Goal: Task Accomplishment & Management: Use online tool/utility

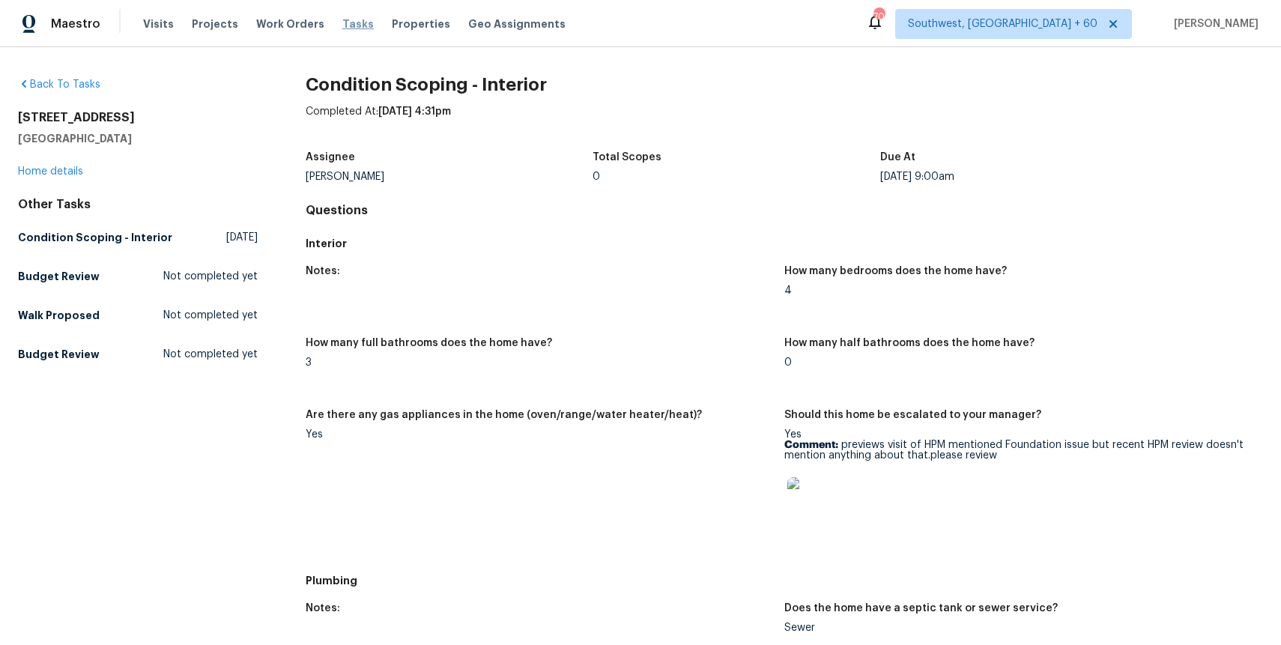
click at [344, 28] on span "Tasks" at bounding box center [357, 24] width 31 height 10
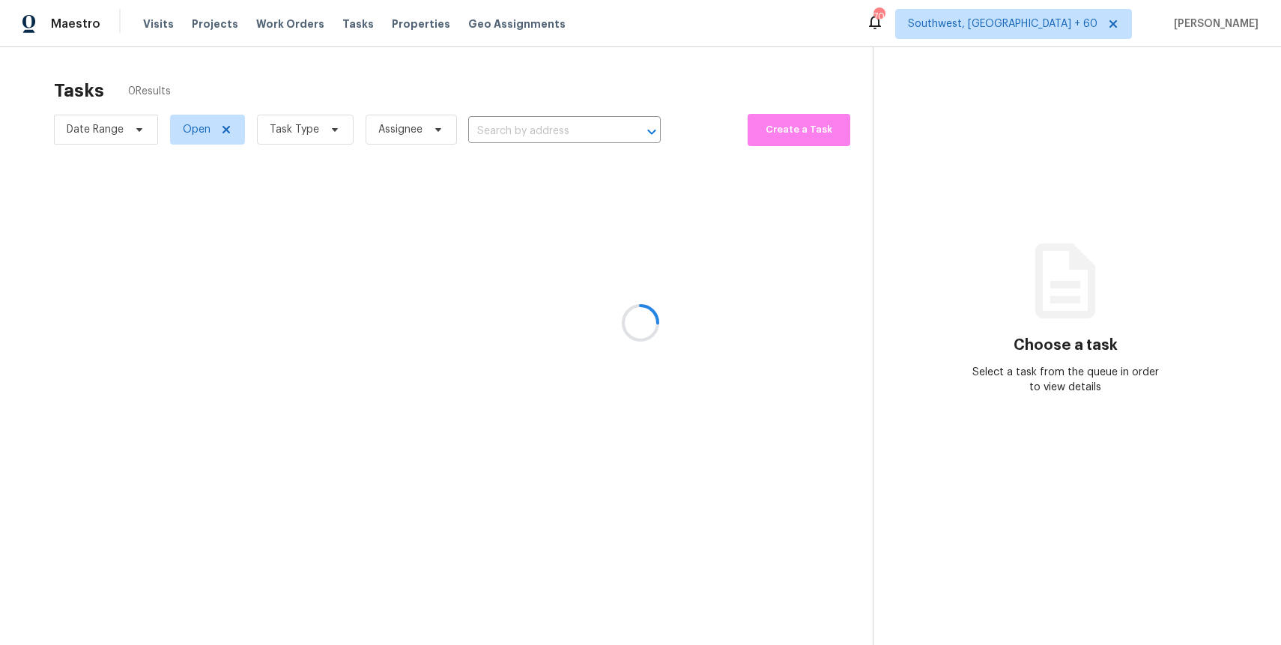
click at [609, 67] on div at bounding box center [640, 322] width 1281 height 645
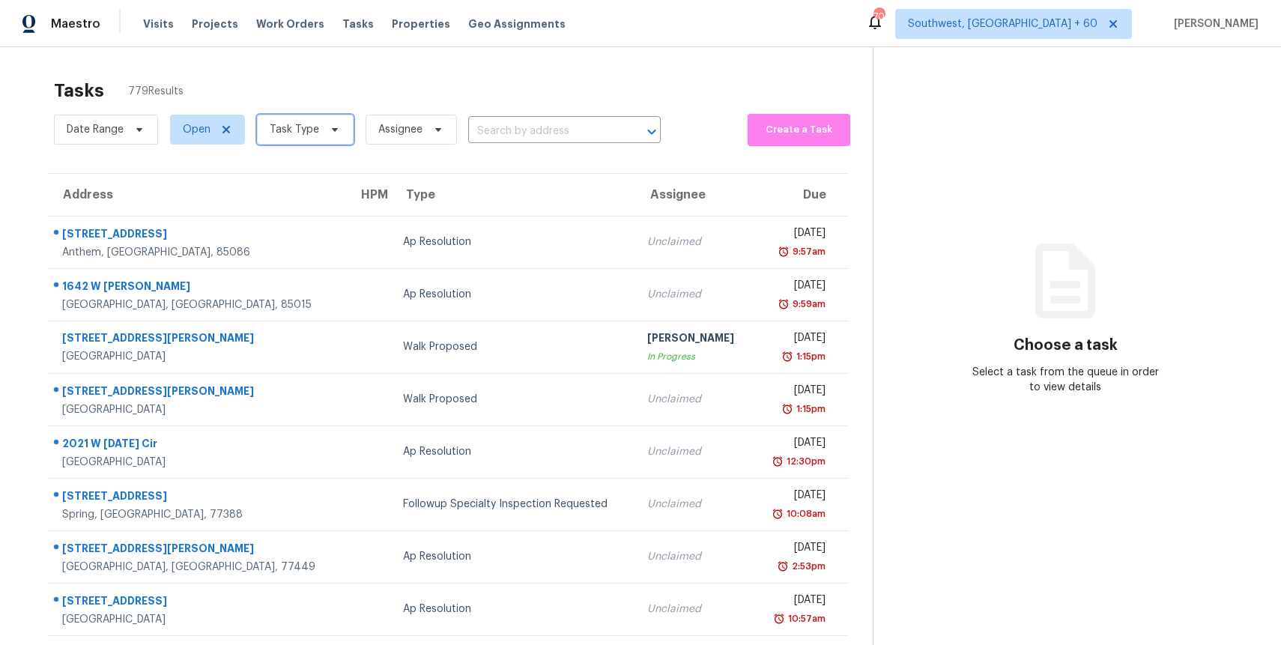
click at [309, 132] on span "Task Type" at bounding box center [294, 129] width 49 height 15
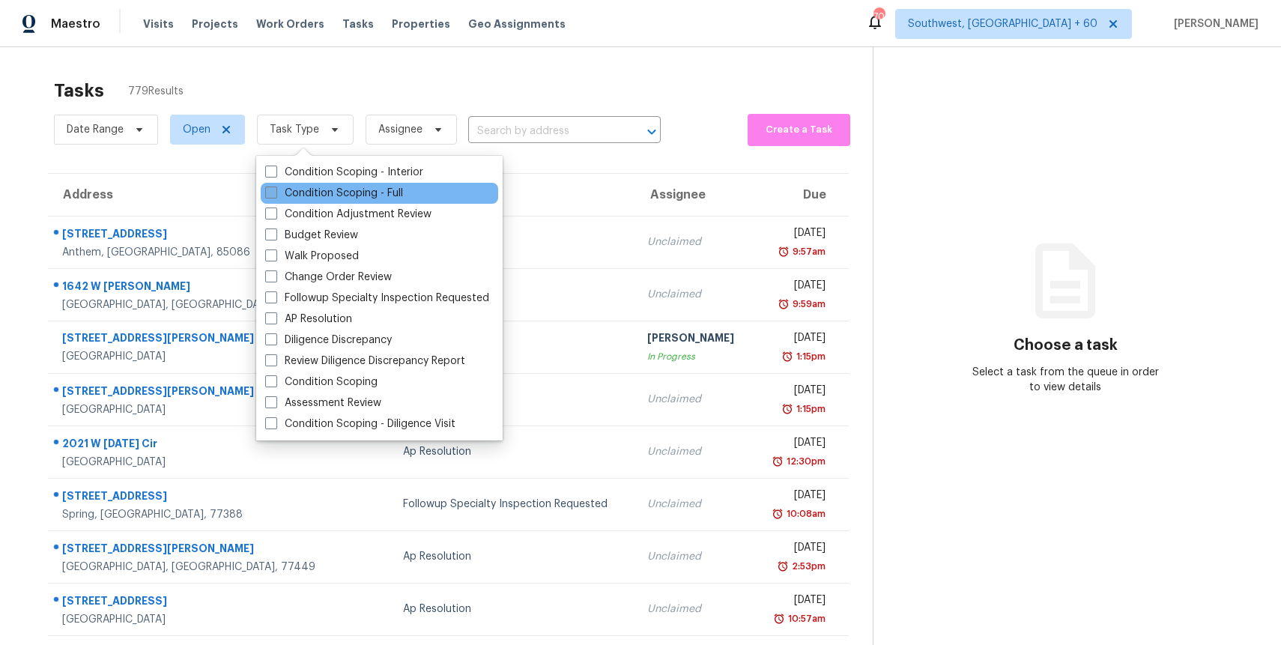
click at [360, 186] on label "Condition Scoping - Full" at bounding box center [334, 193] width 138 height 15
click at [275, 186] on input "Condition Scoping - Full" at bounding box center [270, 191] width 10 height 10
checkbox input "true"
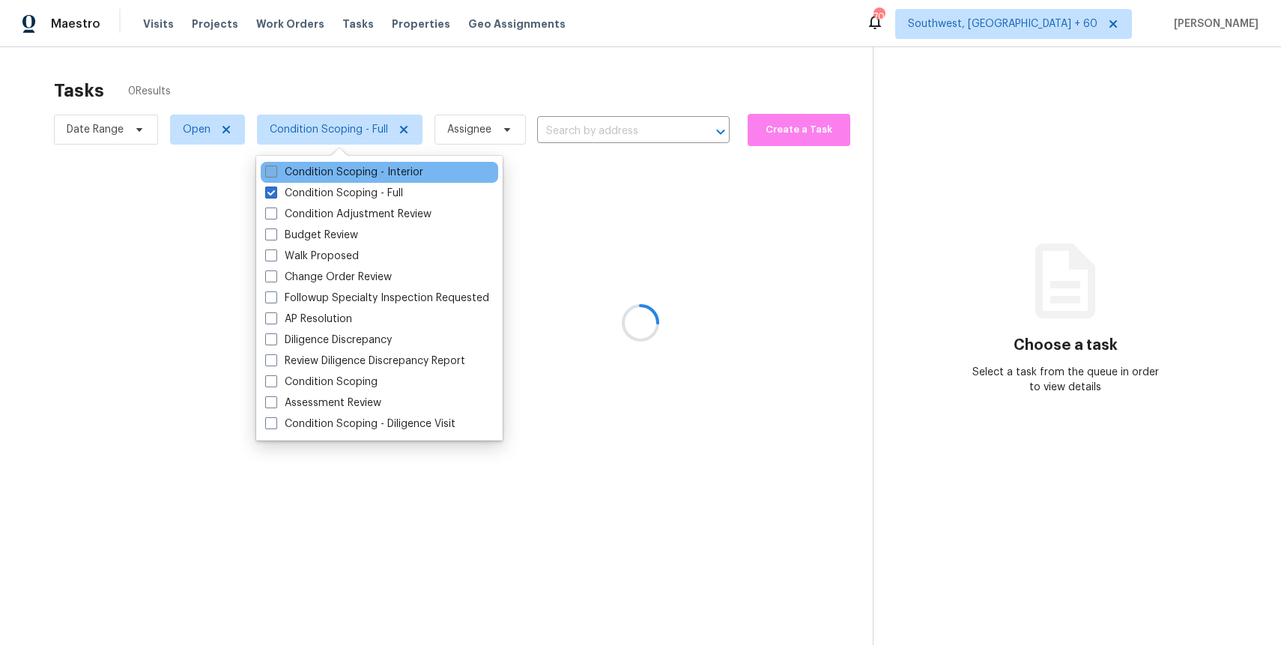
click at [371, 171] on label "Condition Scoping - Interior" at bounding box center [344, 172] width 158 height 15
click at [275, 171] on input "Condition Scoping - Interior" at bounding box center [270, 170] width 10 height 10
checkbox input "true"
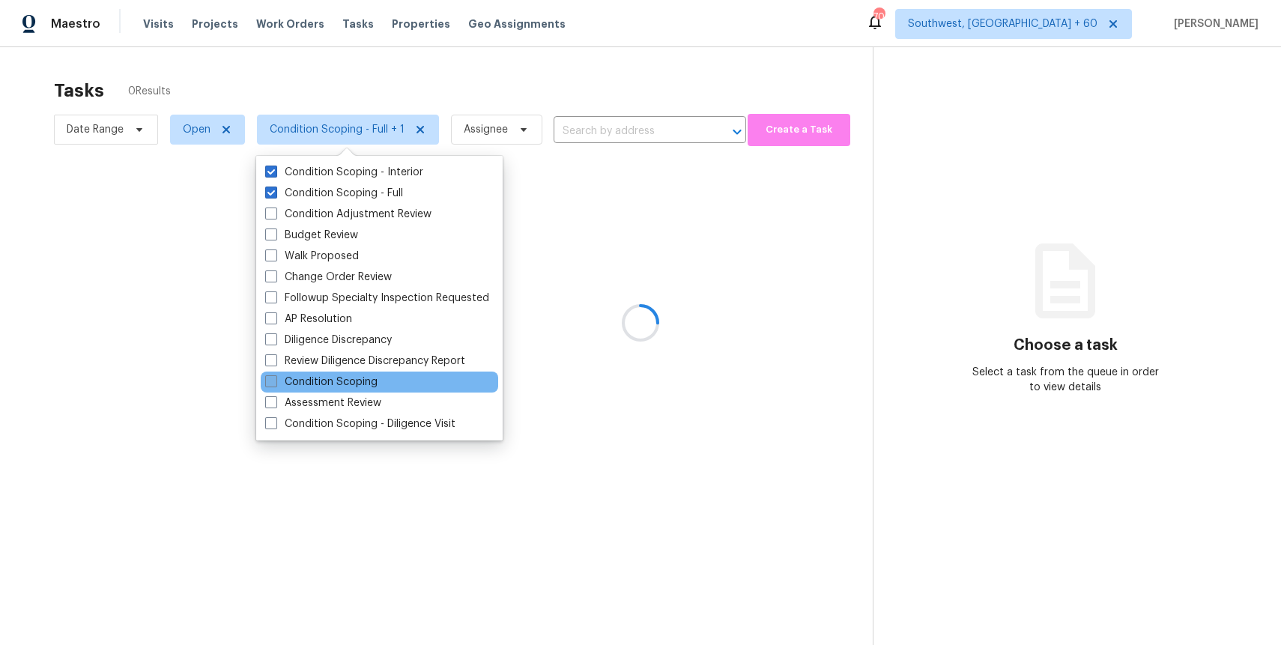
click at [365, 377] on label "Condition Scoping" at bounding box center [321, 381] width 112 height 15
click at [275, 377] on input "Condition Scoping" at bounding box center [270, 379] width 10 height 10
checkbox input "true"
